Goal: Obtain resource: Download file/media

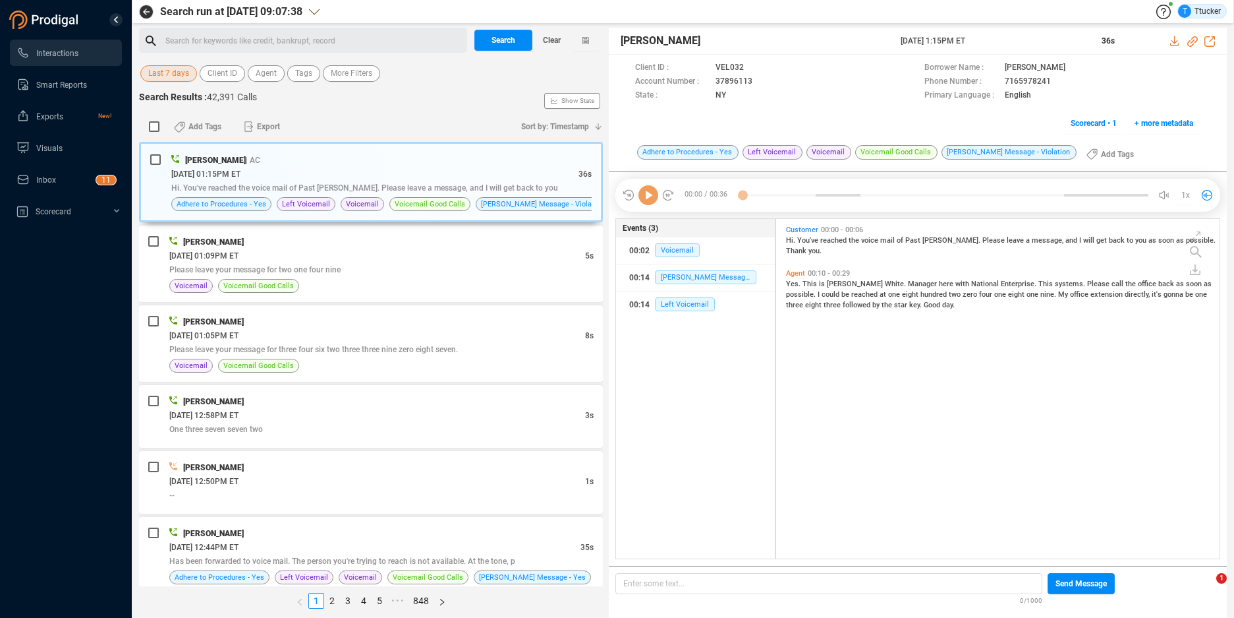
scroll to position [336, 436]
click at [194, 82] on div "Last 7 days Client ID Agent Tags More Filters" at bounding box center [371, 73] width 464 height 20
click at [189, 75] on button "Last 7 days" at bounding box center [168, 73] width 57 height 16
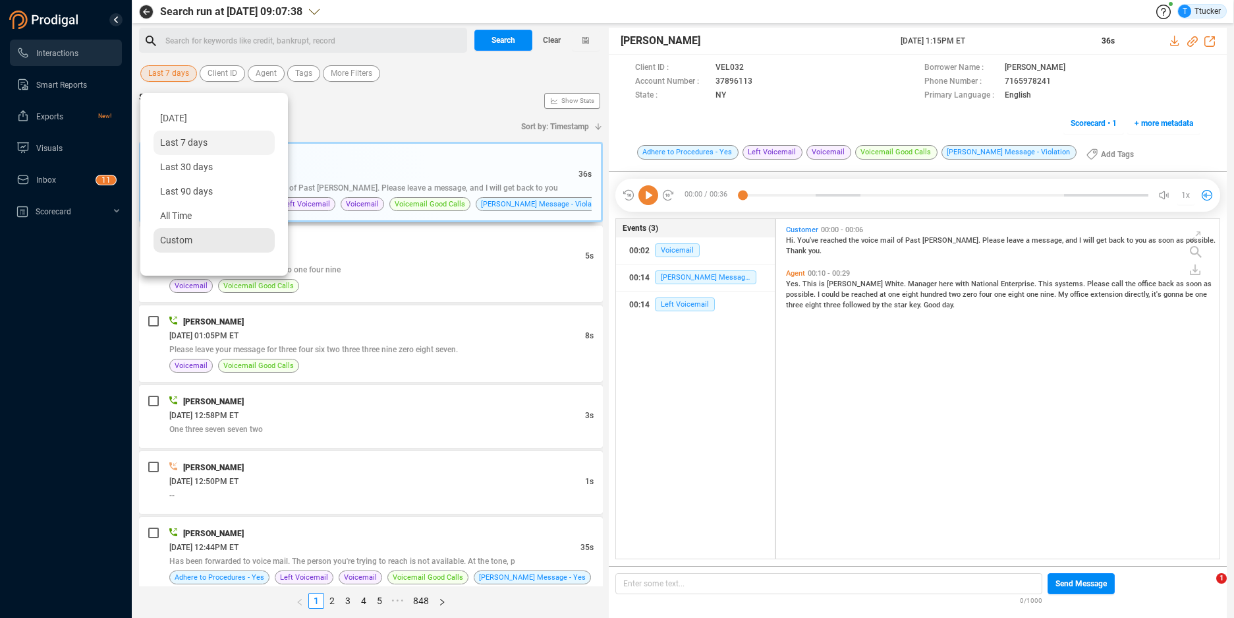
click at [183, 241] on span "Custom" at bounding box center [176, 240] width 32 height 11
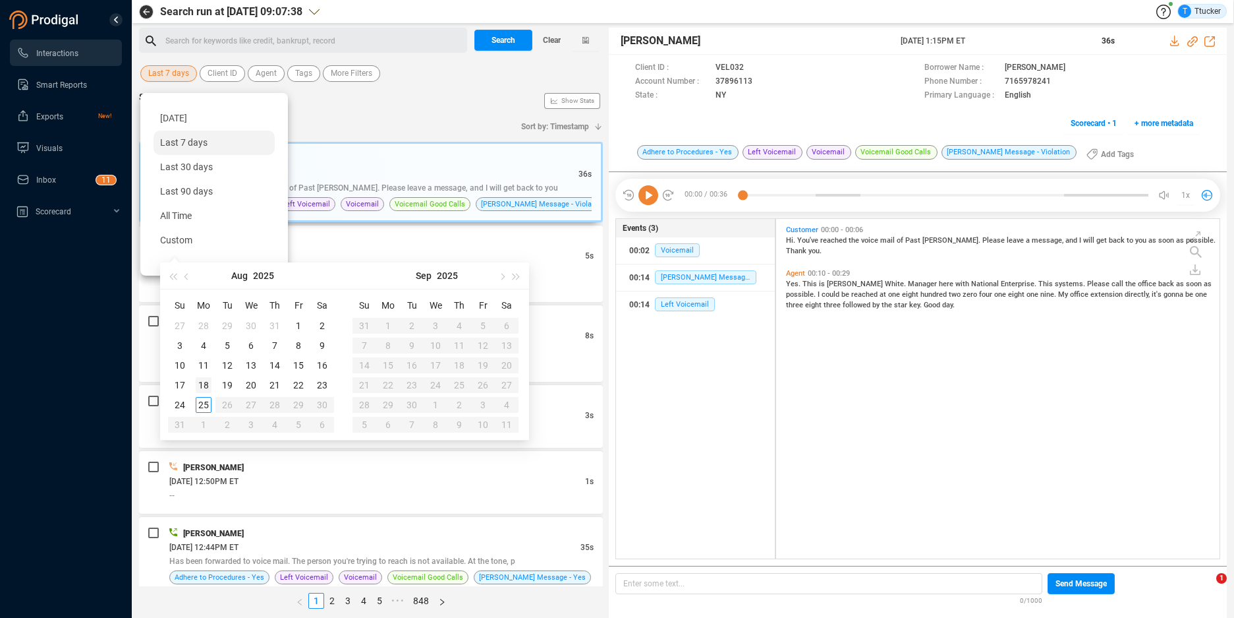
type input "[DATE]"
click at [200, 386] on div "18" at bounding box center [204, 385] width 16 height 16
type input "[DATE]"
click at [304, 388] on div "22" at bounding box center [299, 385] width 16 height 16
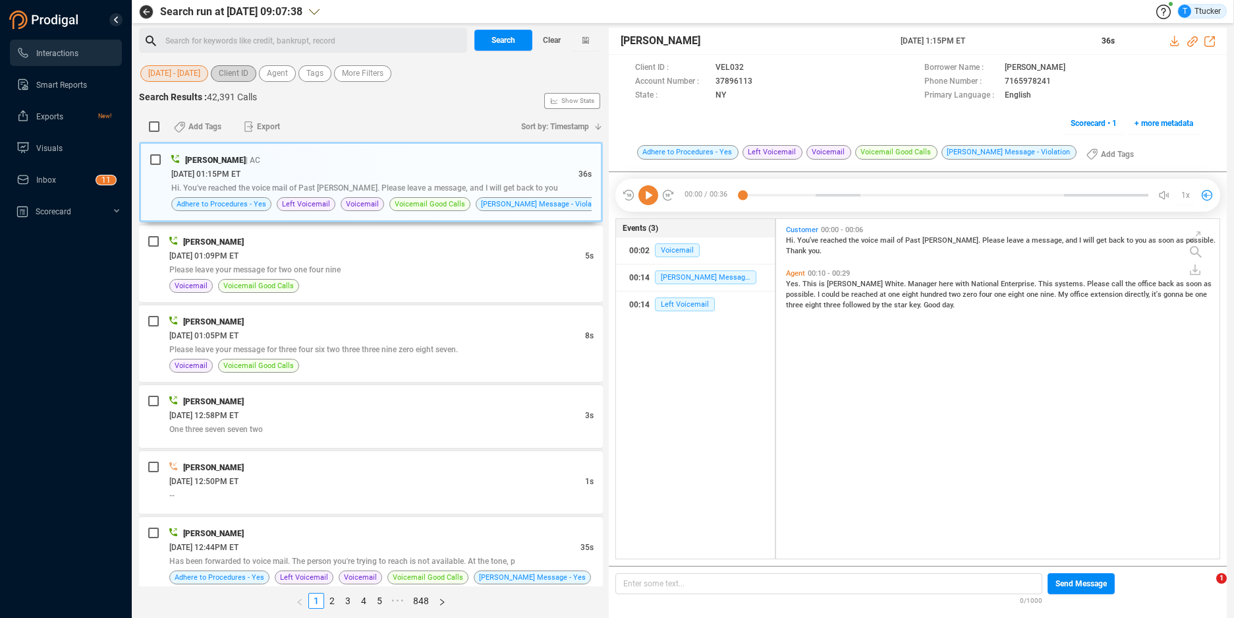
click at [236, 76] on span "Client ID" at bounding box center [234, 73] width 30 height 16
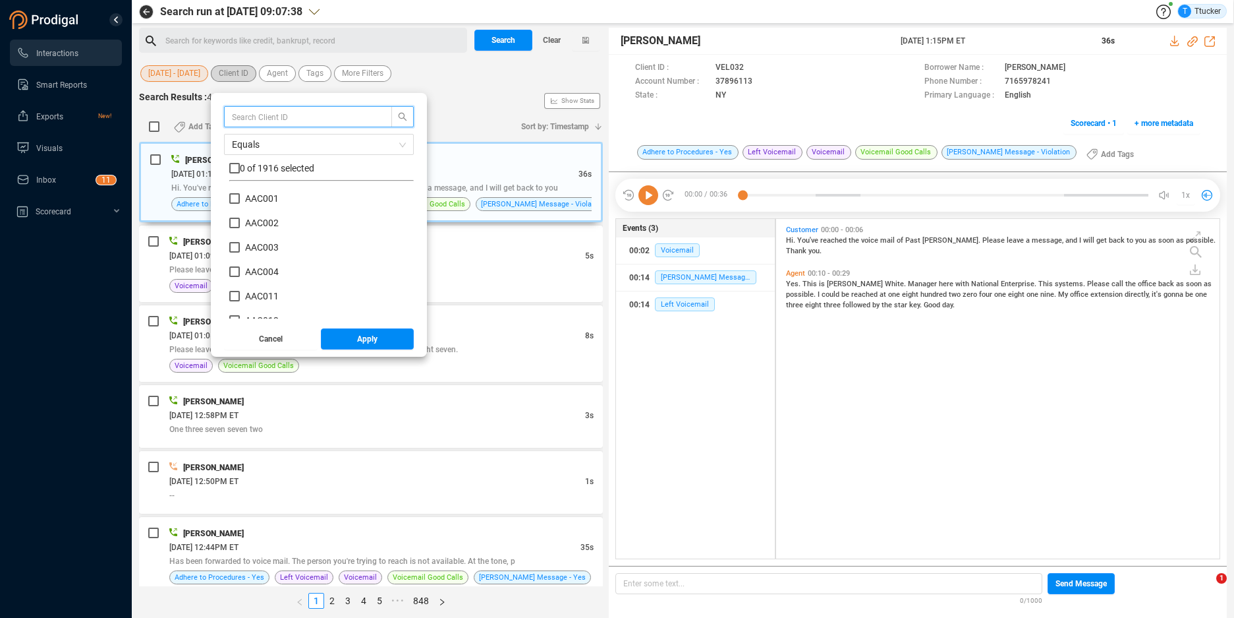
scroll to position [123, 178]
click at [243, 117] on input "text" at bounding box center [302, 116] width 140 height 14
type input "smb"
click at [268, 163] on span "0 of 9 selected" at bounding box center [269, 168] width 59 height 11
click at [237, 167] on input "checkbox" at bounding box center [234, 168] width 11 height 11
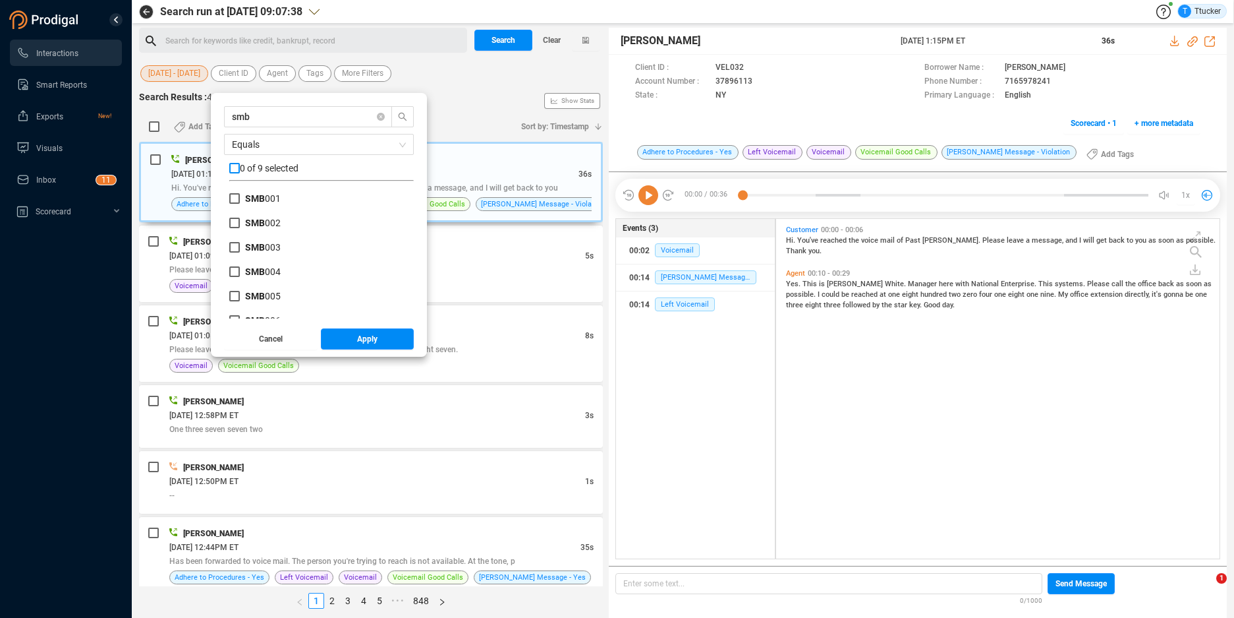
checkbox input "true"
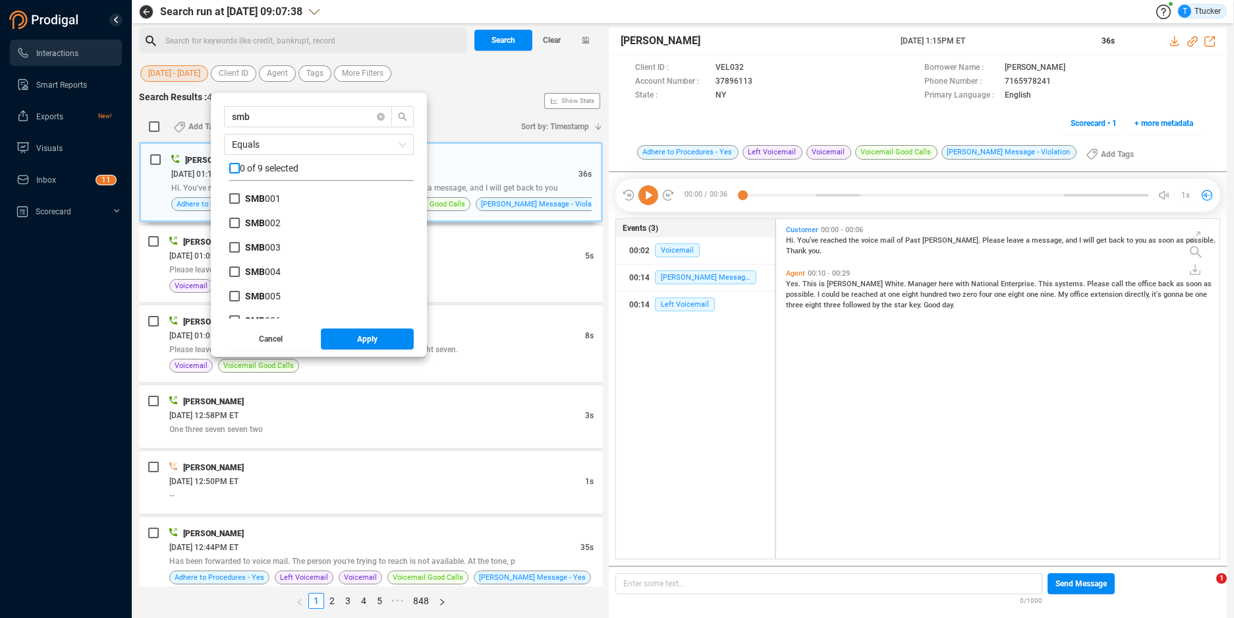
checkbox input "true"
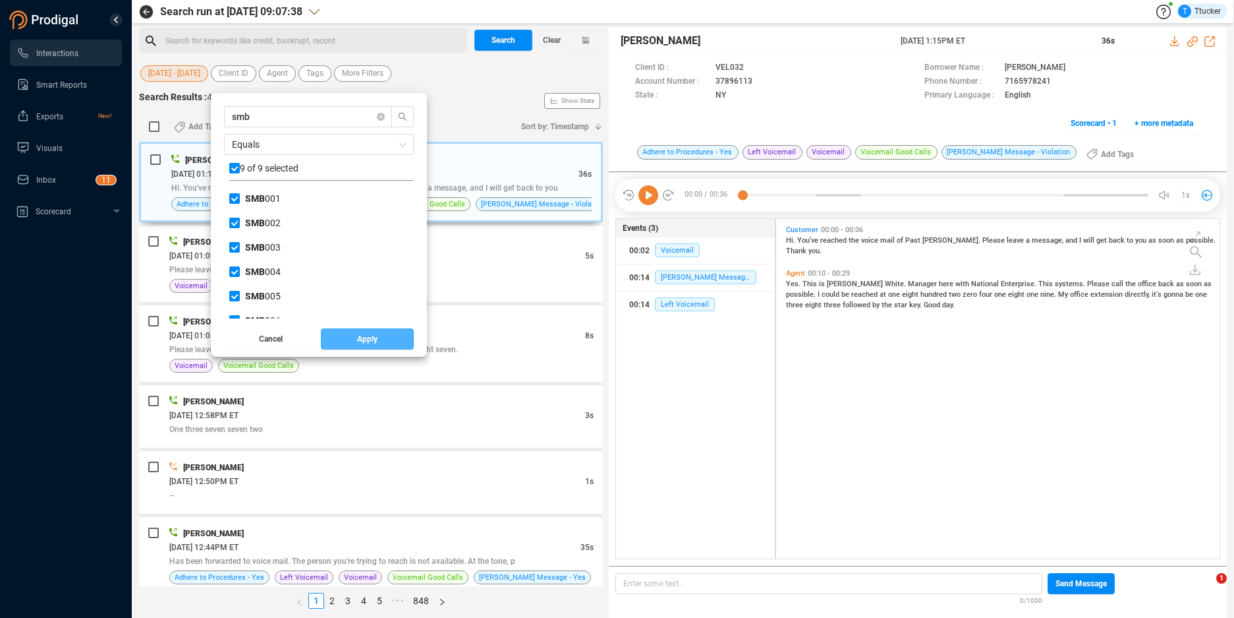
click at [372, 343] on span "Apply" at bounding box center [367, 338] width 20 height 21
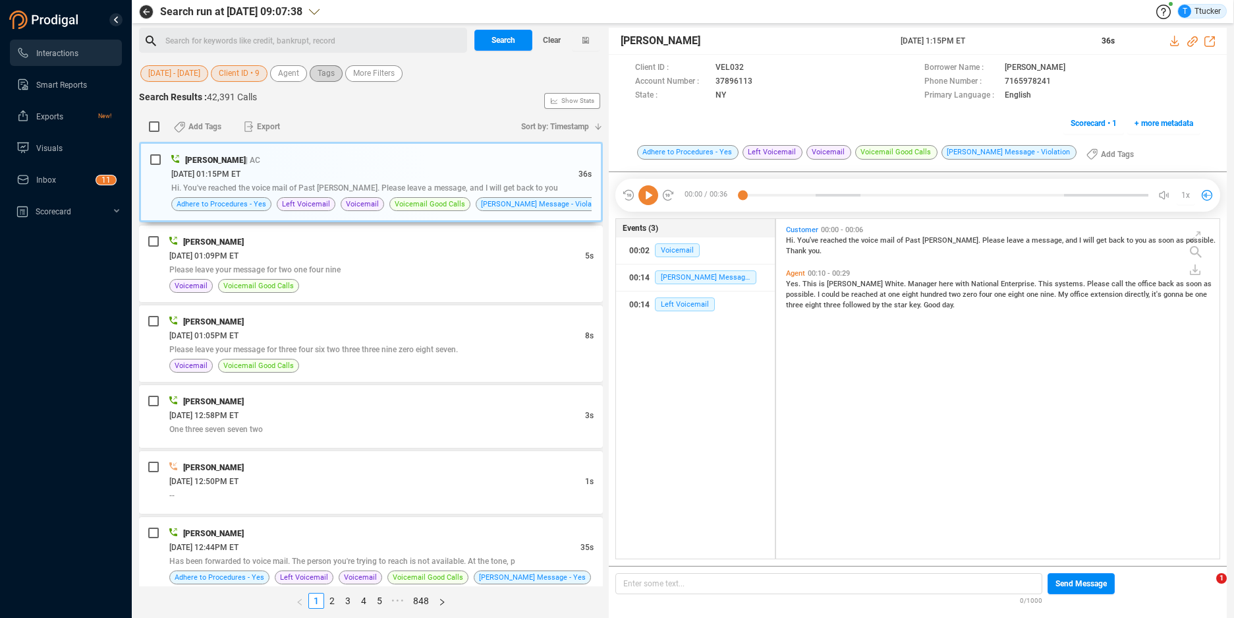
click at [335, 78] on span "Tags" at bounding box center [326, 73] width 17 height 16
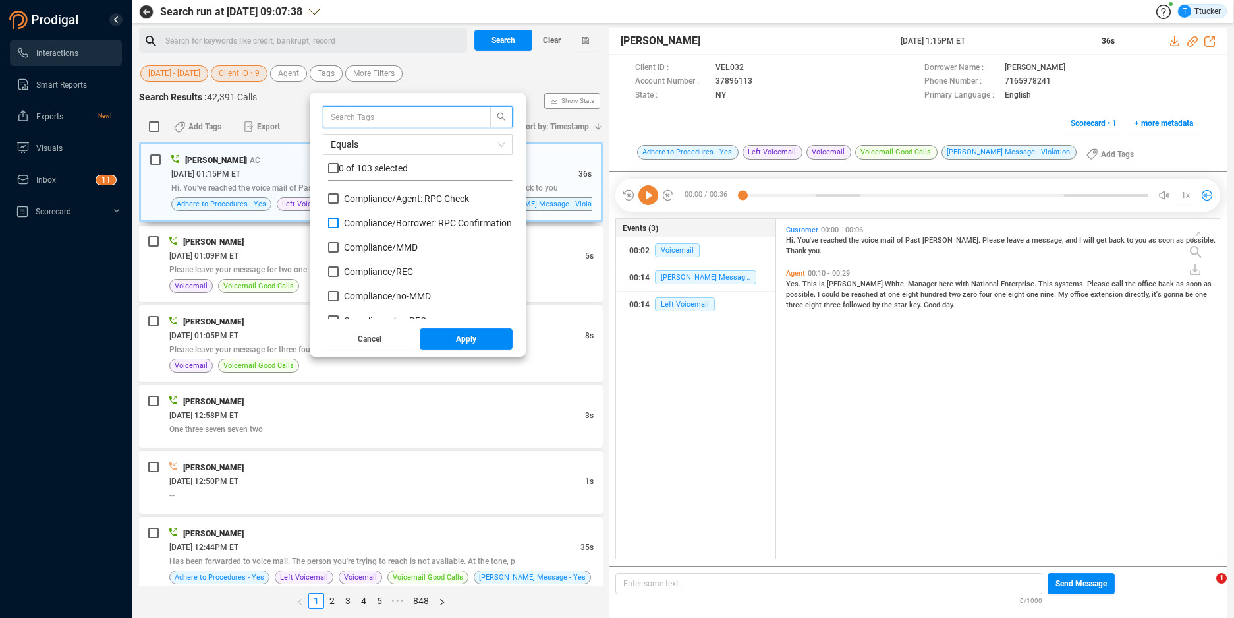
click at [364, 222] on span "Compliance/ Borrower: RPC Confirmation" at bounding box center [428, 222] width 168 height 11
click at [339, 222] on input "Compliance/ Borrower: RPC Confirmation" at bounding box center [333, 222] width 11 height 11
checkbox input "true"
click at [481, 339] on button "Apply" at bounding box center [467, 338] width 94 height 21
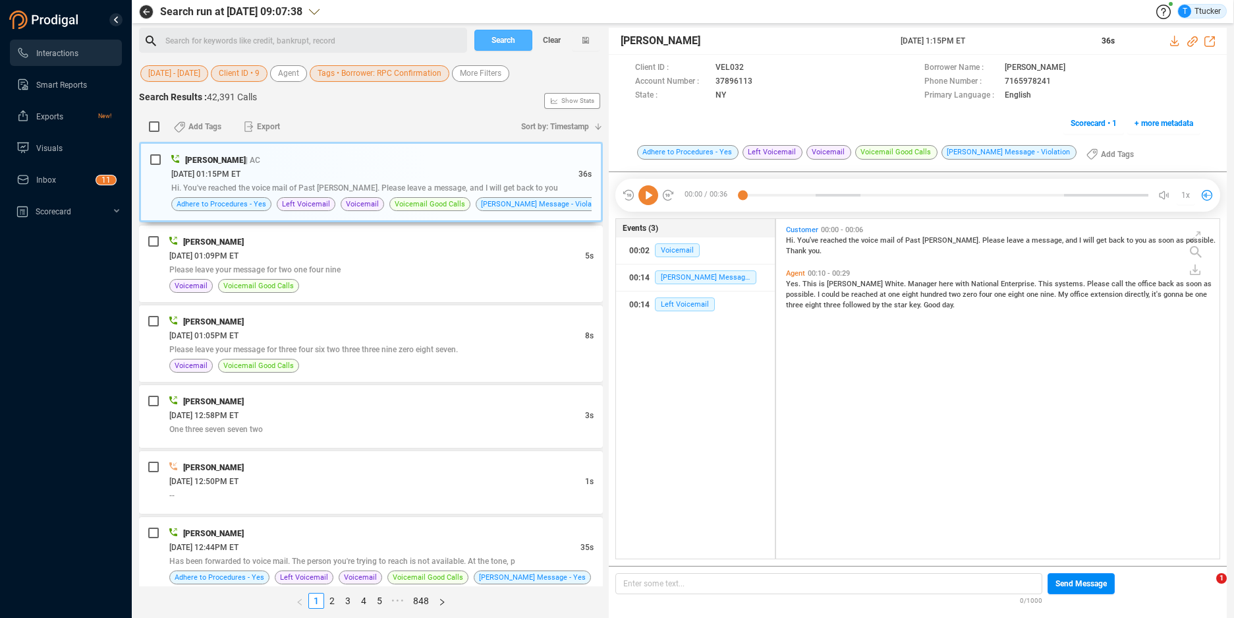
click at [496, 45] on span "Search" at bounding box center [504, 40] width 24 height 21
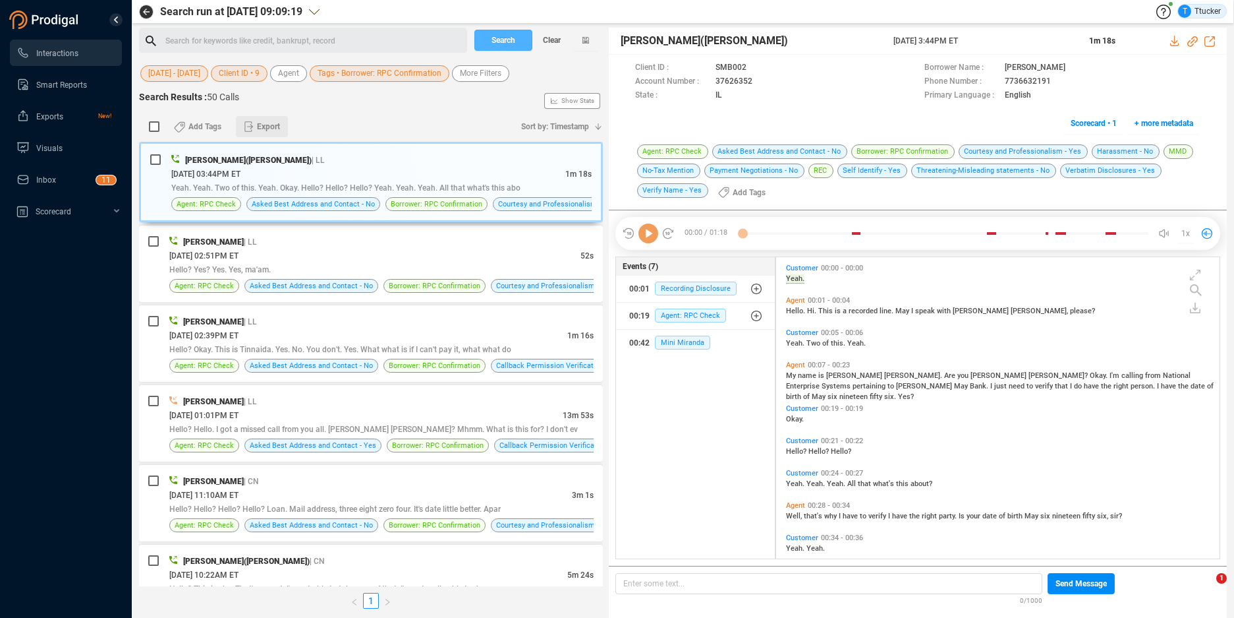
scroll to position [298, 436]
click at [154, 125] on input "checkbox" at bounding box center [154, 126] width 11 height 11
checkbox input "true"
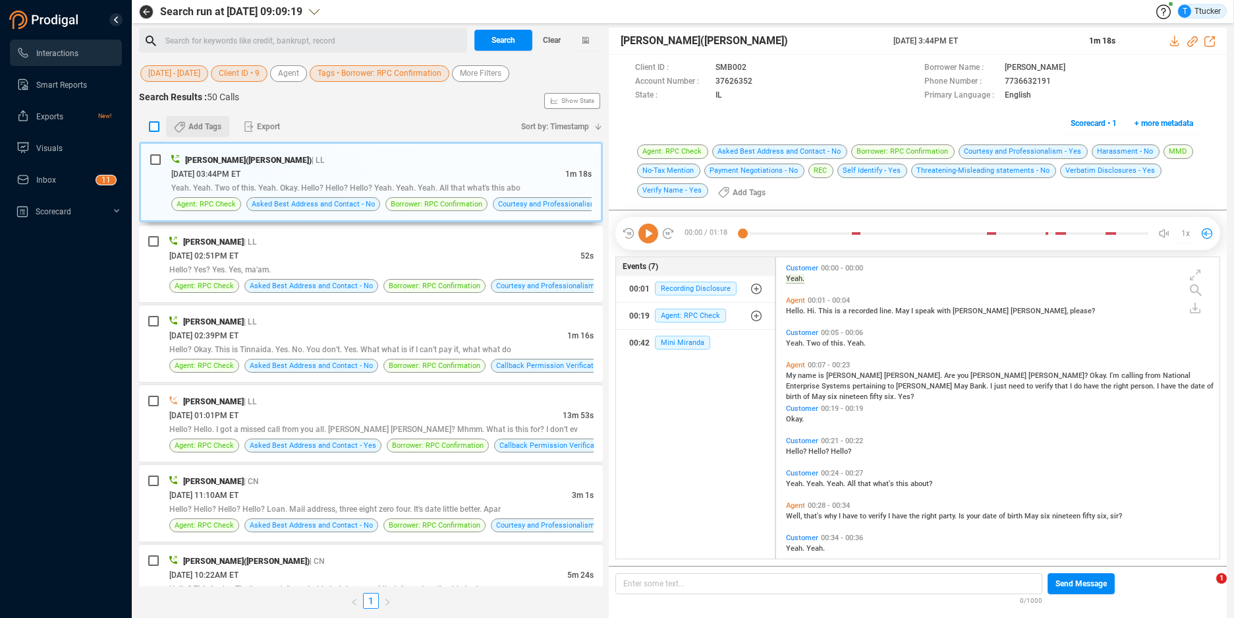
checkbox input "true"
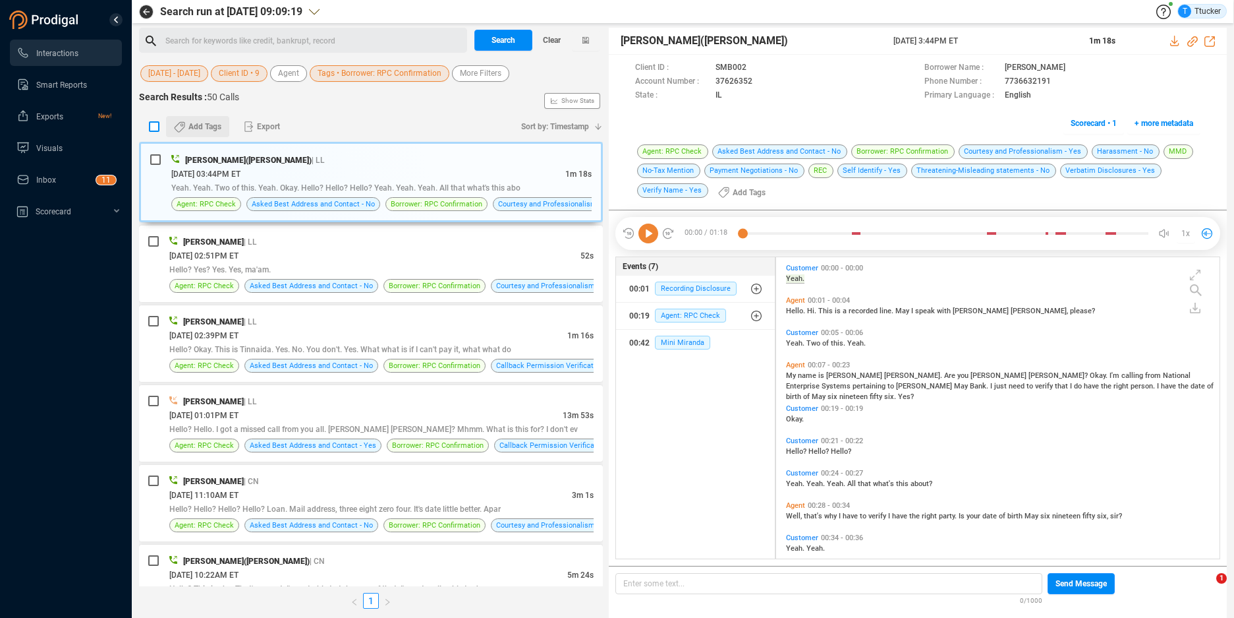
checkbox input "true"
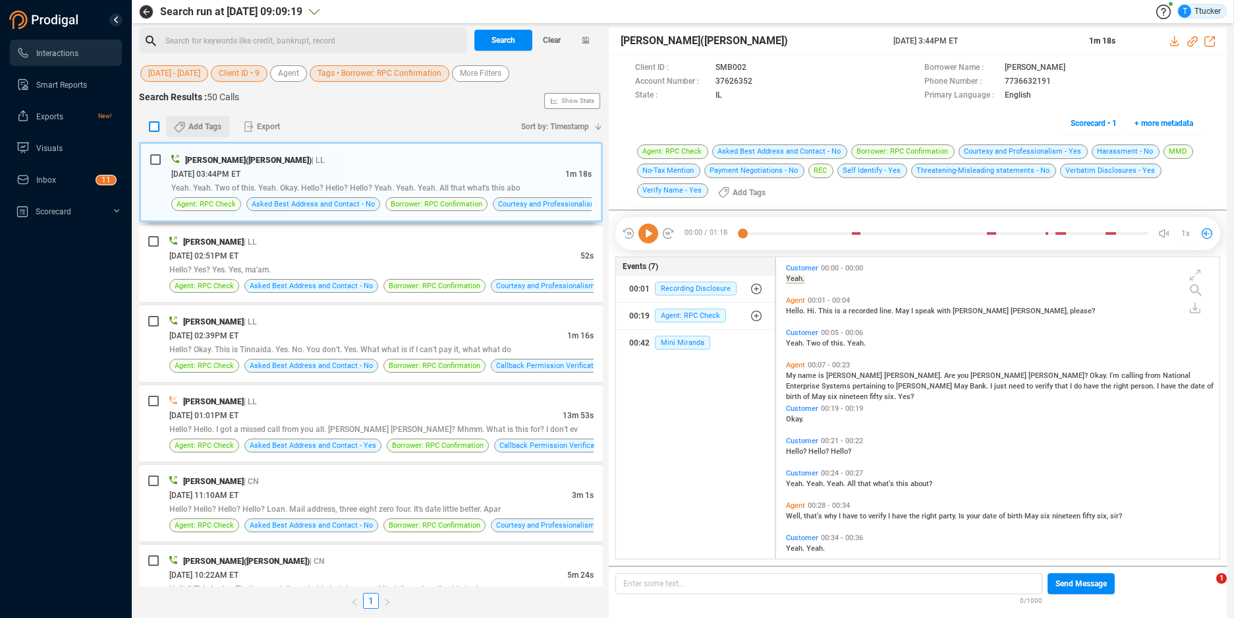
checkbox input "true"
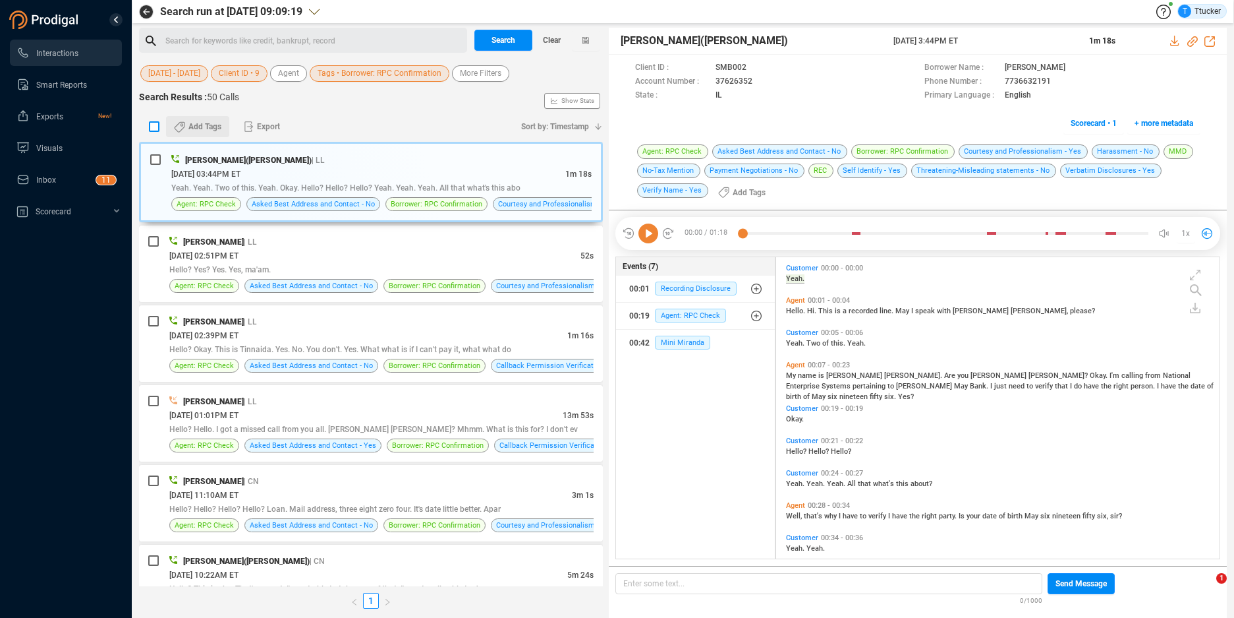
checkbox input "true"
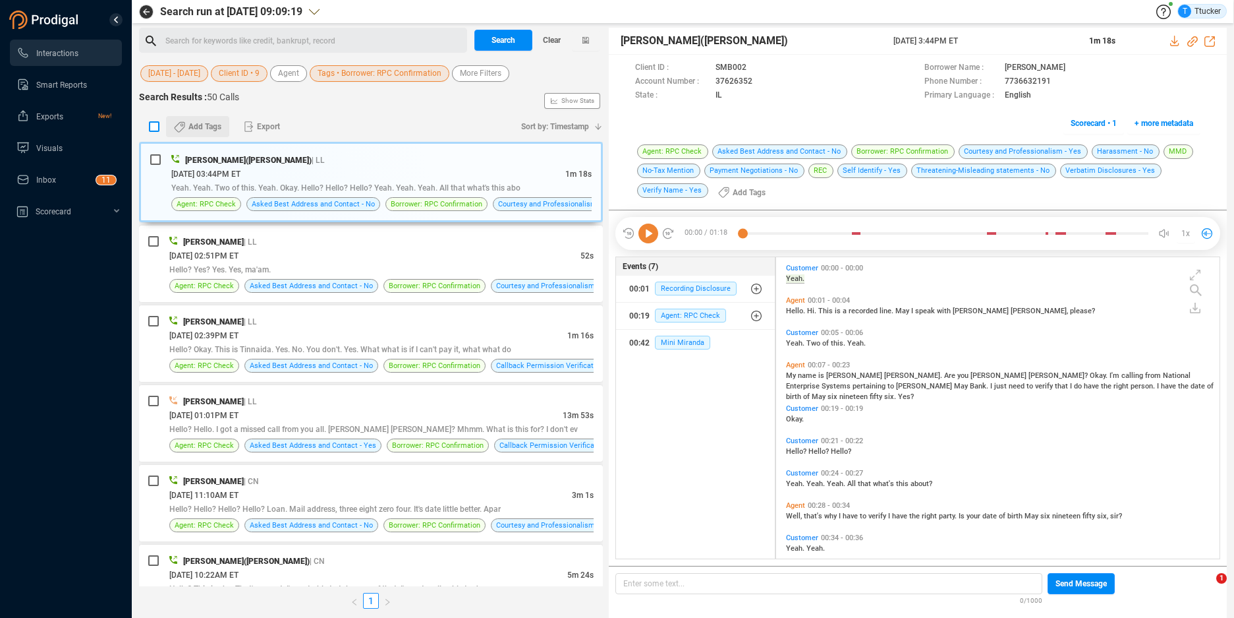
checkbox input "true"
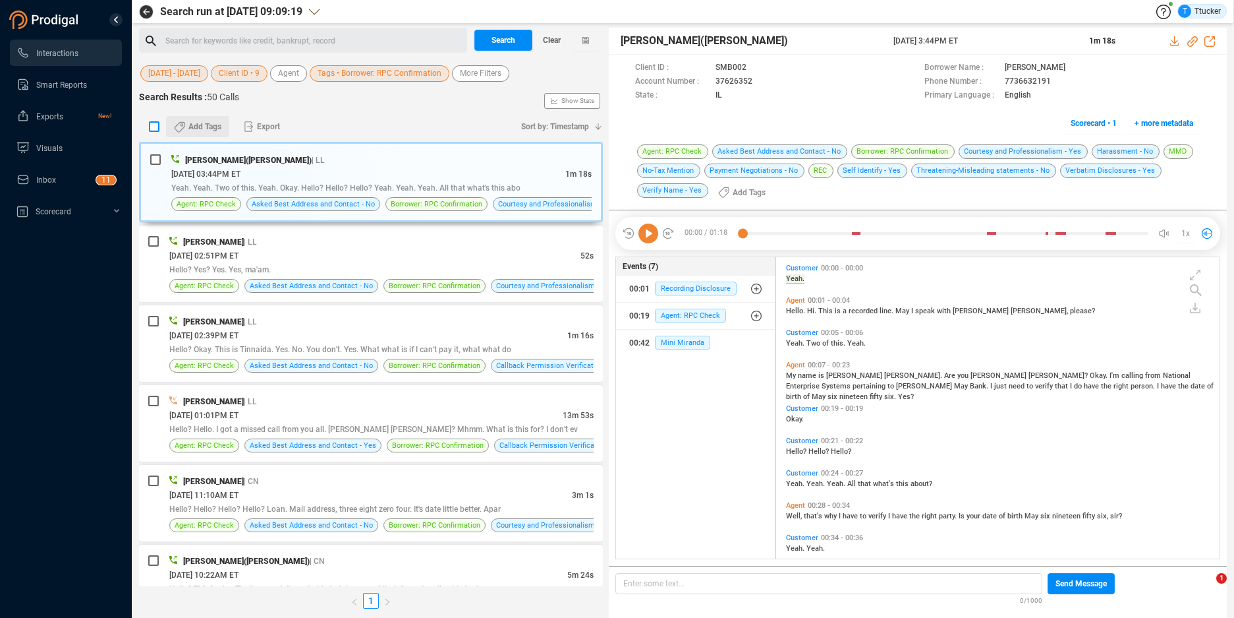
checkbox input "true"
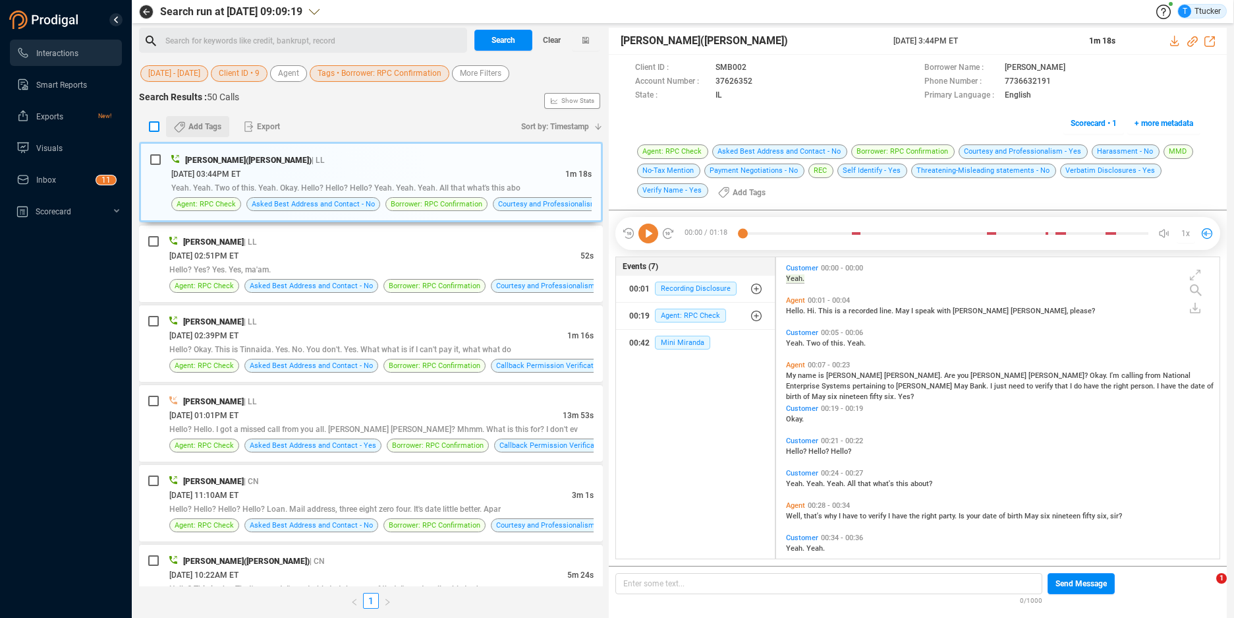
checkbox input "true"
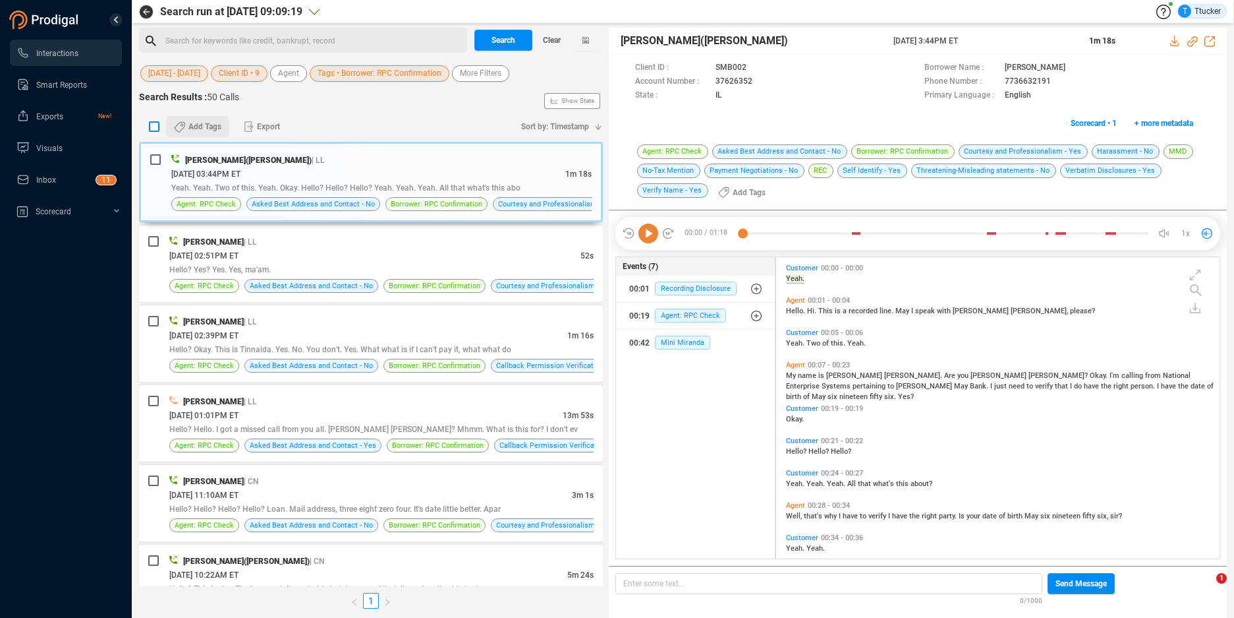
checkbox input "true"
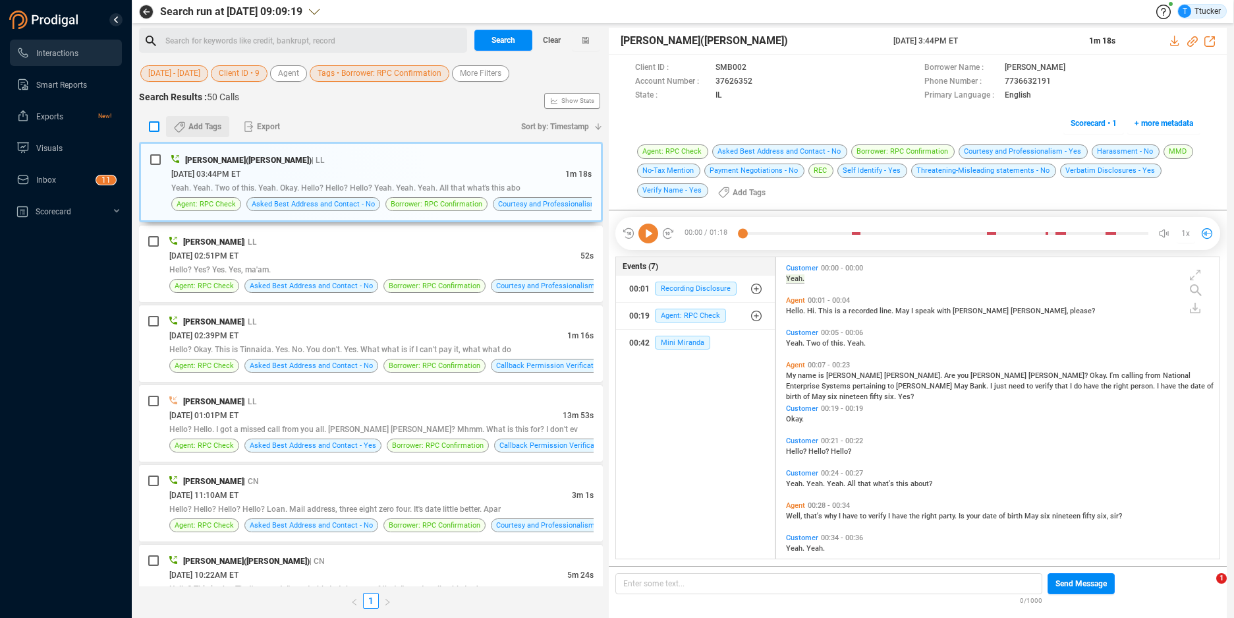
checkbox input "true"
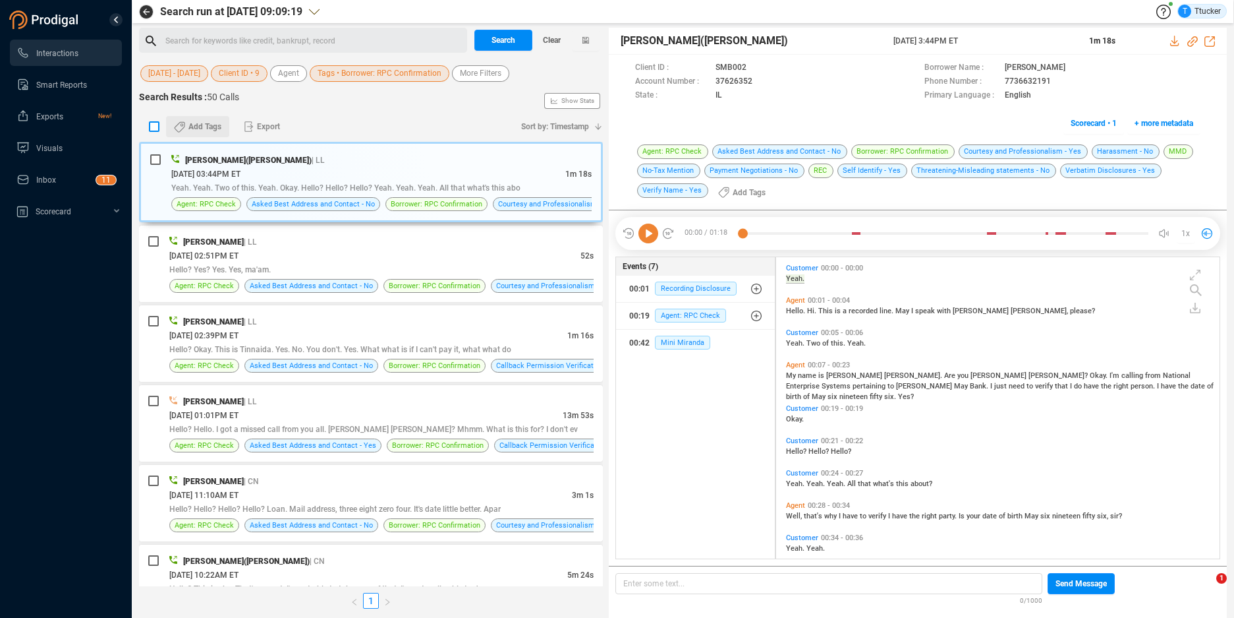
checkbox input "true"
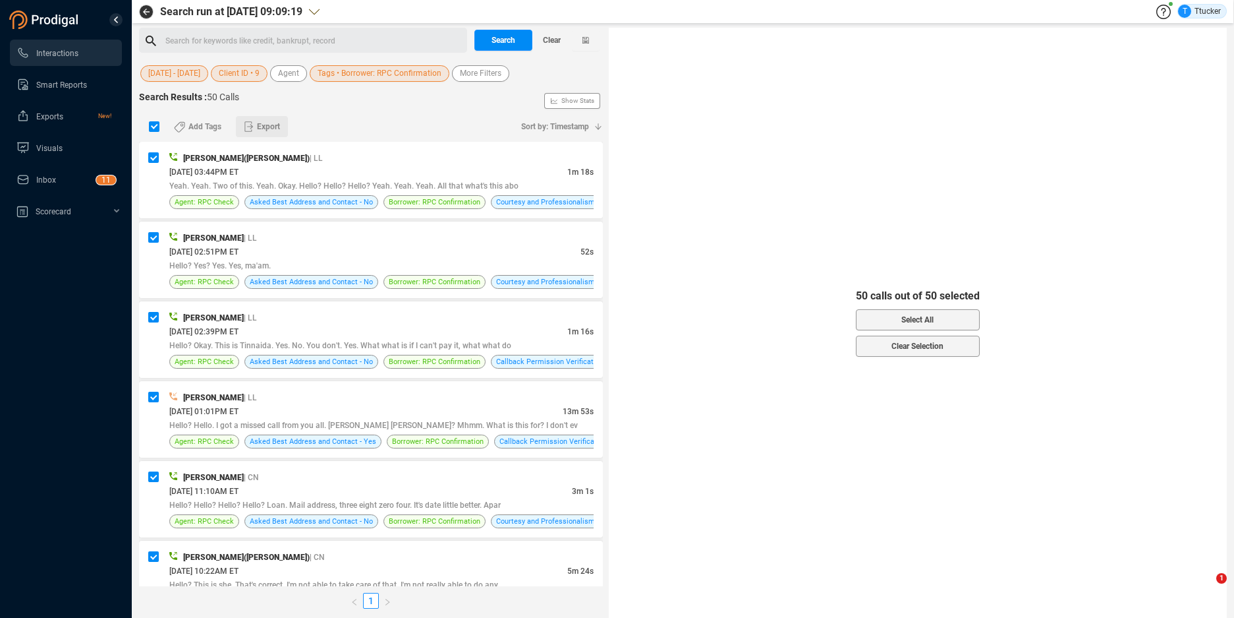
click at [268, 121] on span "Export" at bounding box center [268, 126] width 23 height 21
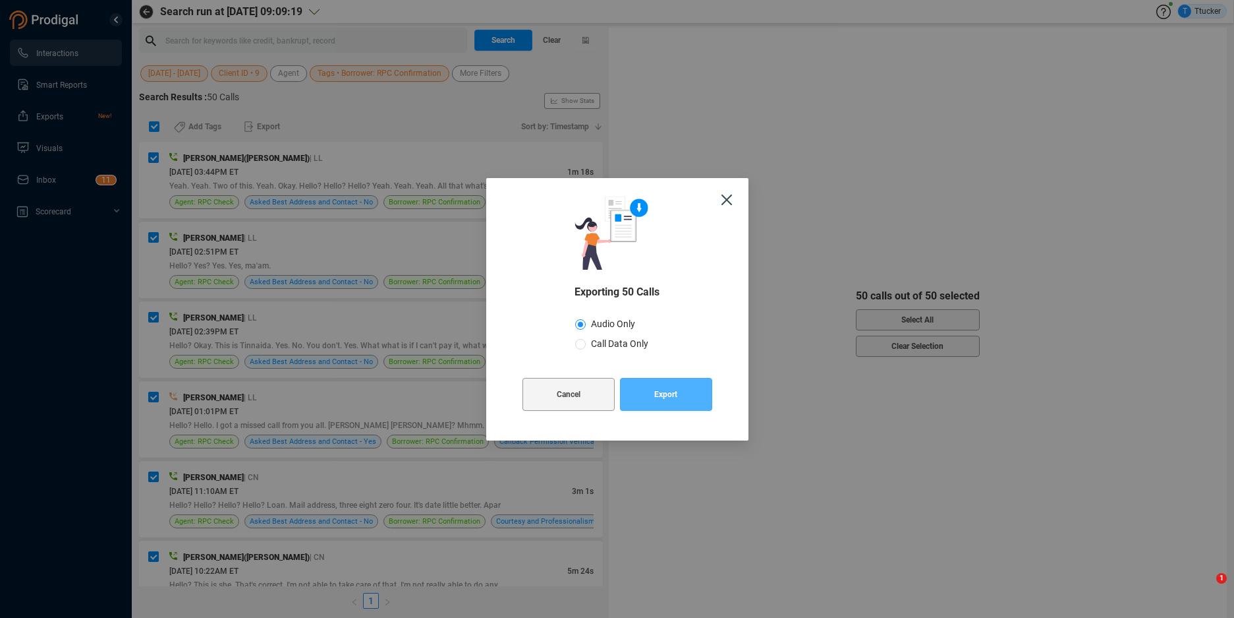
click at [651, 389] on button "Export" at bounding box center [666, 394] width 92 height 33
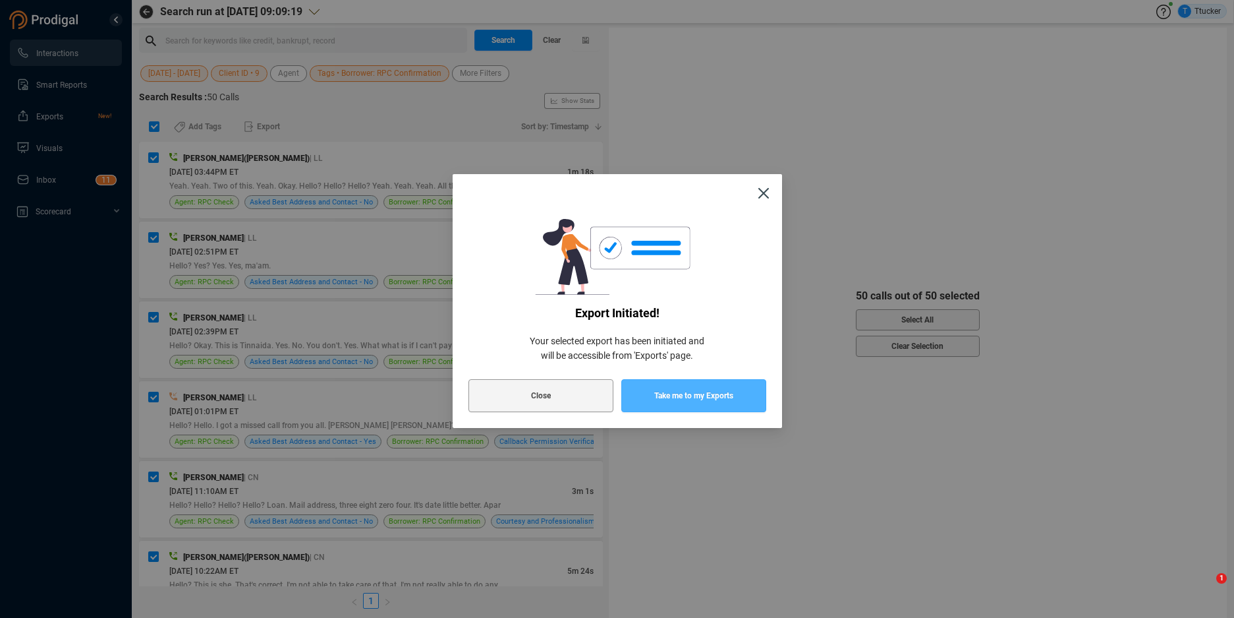
click at [725, 395] on span "Take me to my Exports" at bounding box center [693, 395] width 79 height 33
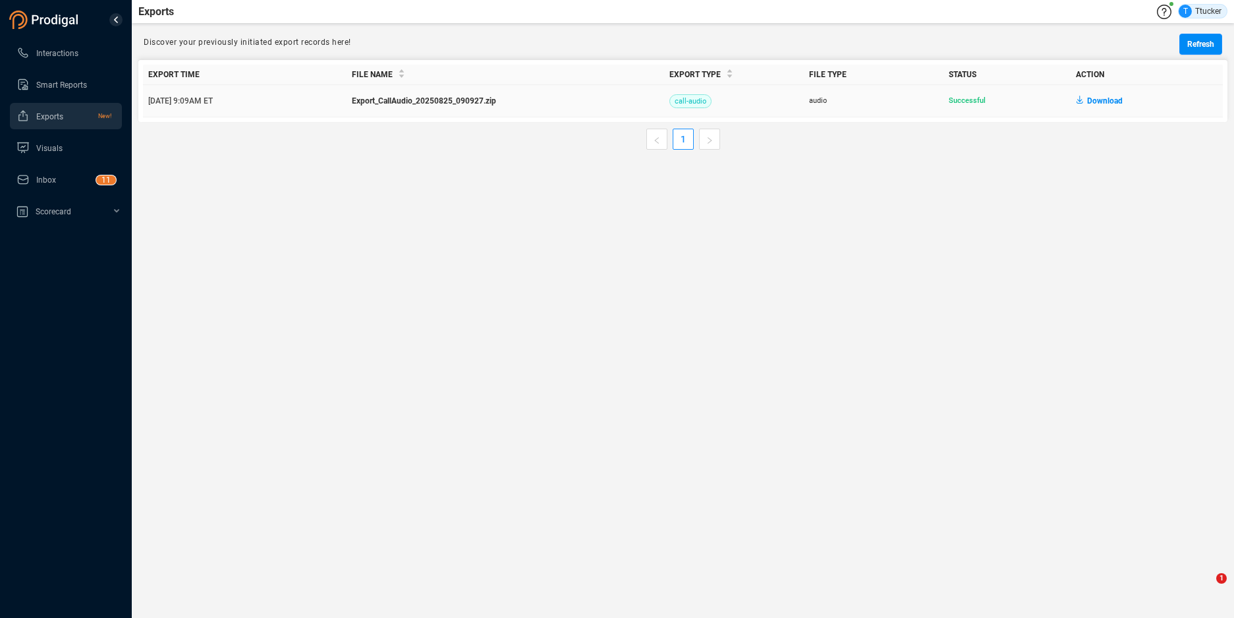
click at [1113, 100] on span "Download" at bounding box center [1105, 100] width 36 height 21
